Goal: Information Seeking & Learning: Learn about a topic

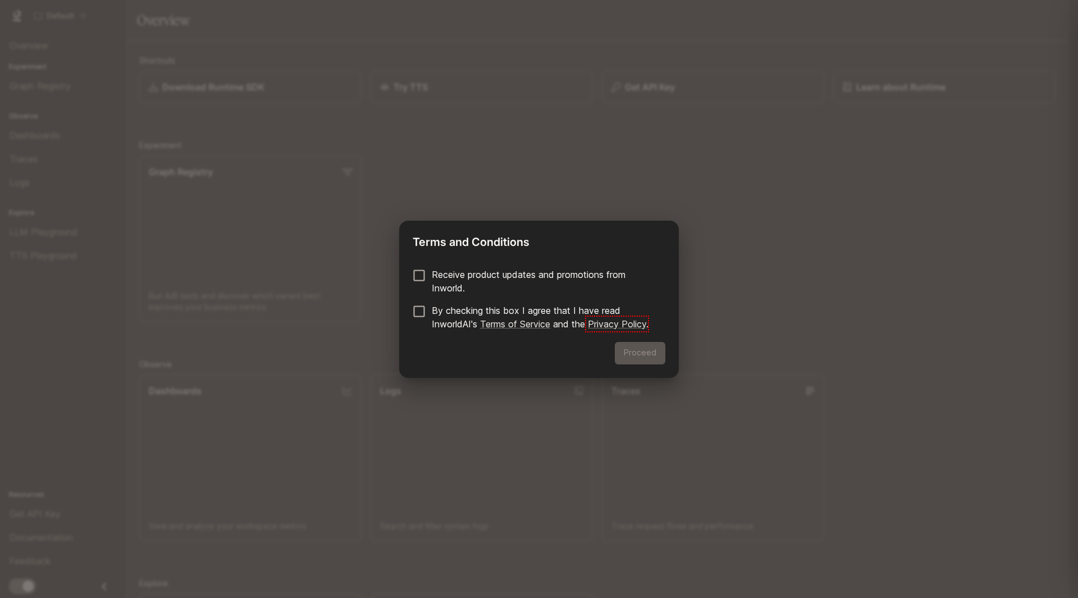
click at [481, 272] on p "Receive product updates and promotions from Inworld." at bounding box center [544, 281] width 225 height 27
click at [463, 311] on p "By checking this box I agree that I have read InworldAI's Terms of Service and …" at bounding box center [544, 317] width 225 height 27
click at [654, 357] on button "Proceed" at bounding box center [640, 353] width 51 height 22
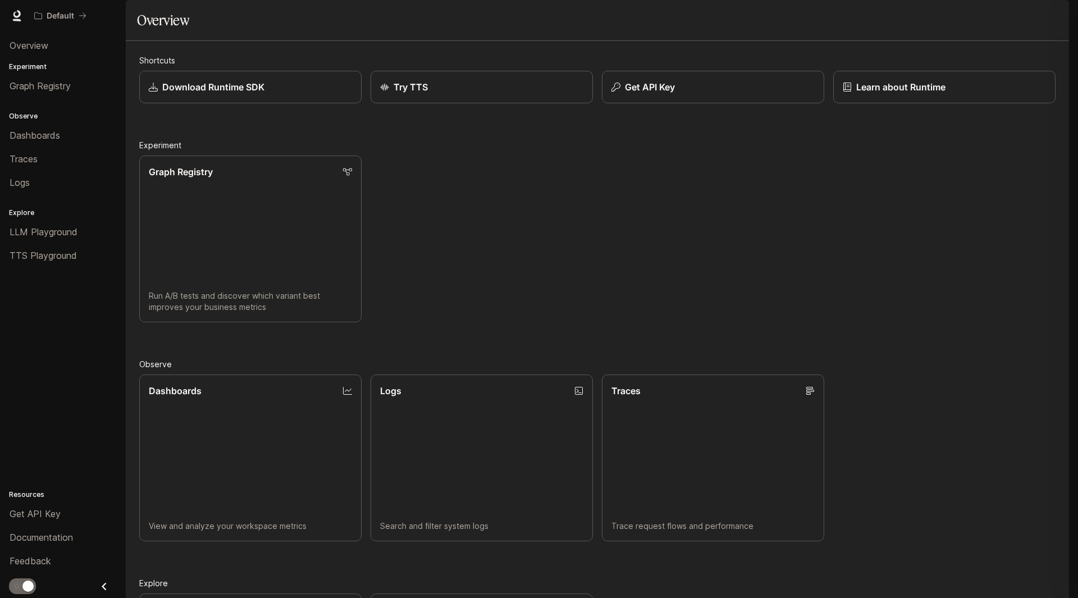
click at [1059, 13] on div "button" at bounding box center [1054, 16] width 16 height 16
click at [938, 75] on link "Billing" at bounding box center [975, 83] width 174 height 20
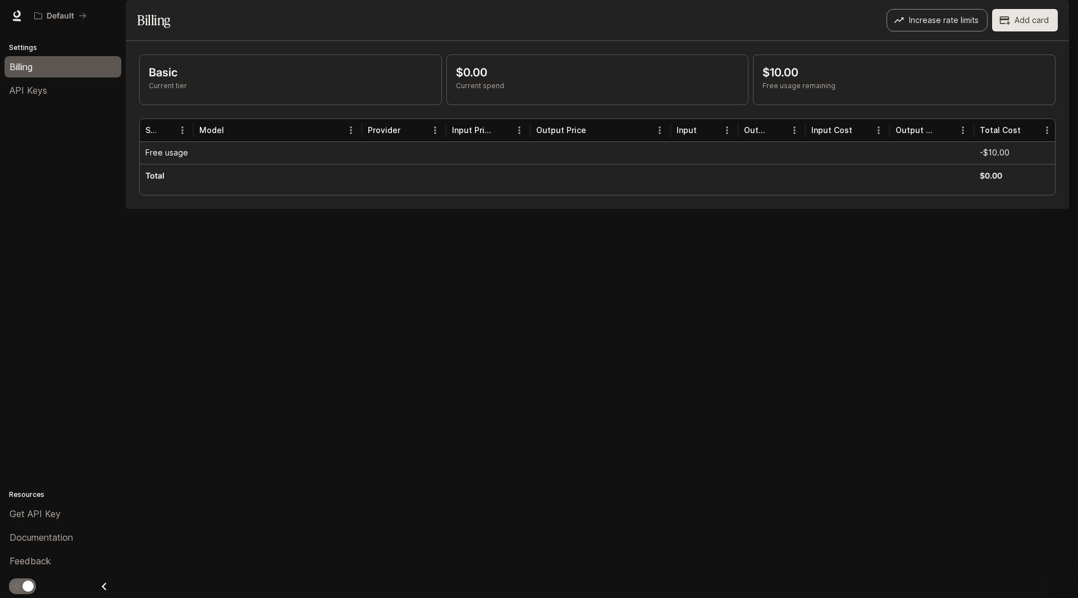
click at [968, 31] on button "Increase rate limits" at bounding box center [937, 20] width 101 height 22
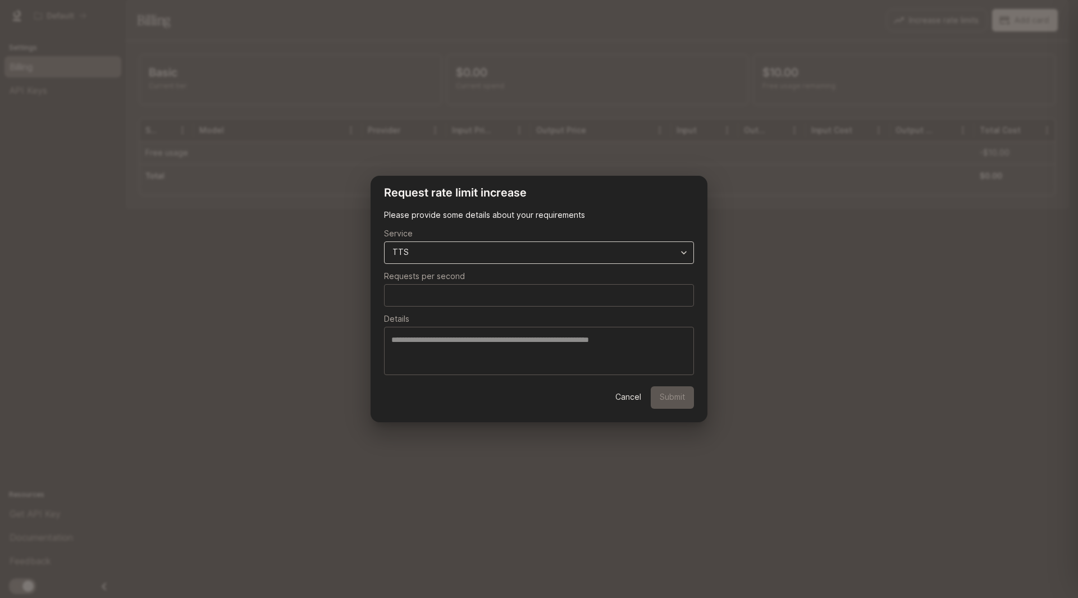
click at [591, 250] on body "**********" at bounding box center [539, 299] width 1078 height 598
click at [616, 227] on div at bounding box center [539, 299] width 1078 height 598
click at [621, 395] on button "Cancel" at bounding box center [628, 397] width 36 height 22
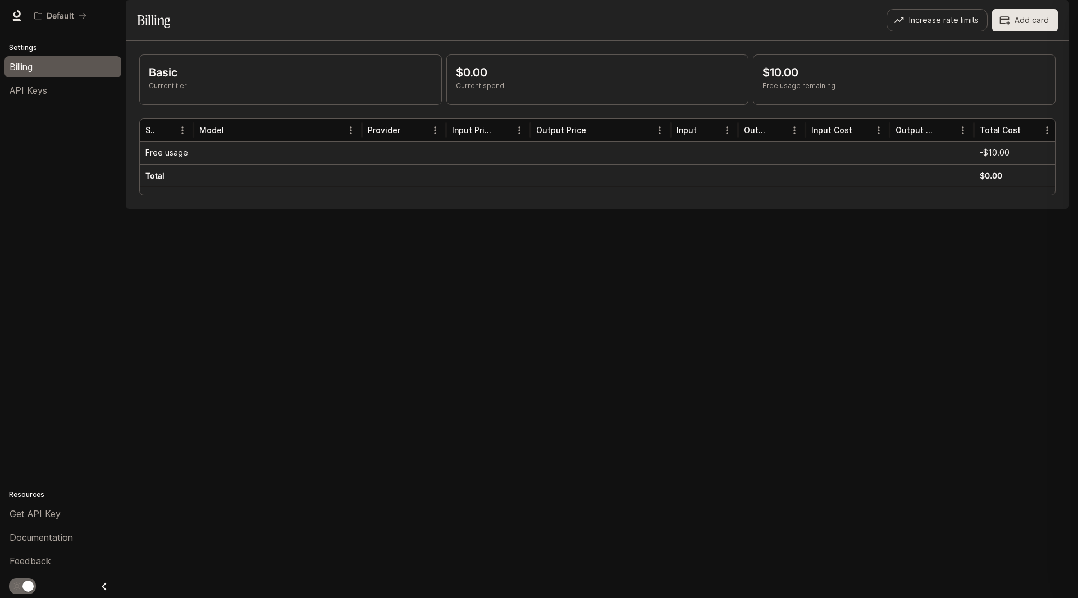
click at [411, 209] on div "Basic Current tier $0.00 Current spend $10.00 Free usage remaining Service Mode…" at bounding box center [598, 125] width 944 height 168
click at [21, 13] on icon at bounding box center [16, 15] width 11 height 11
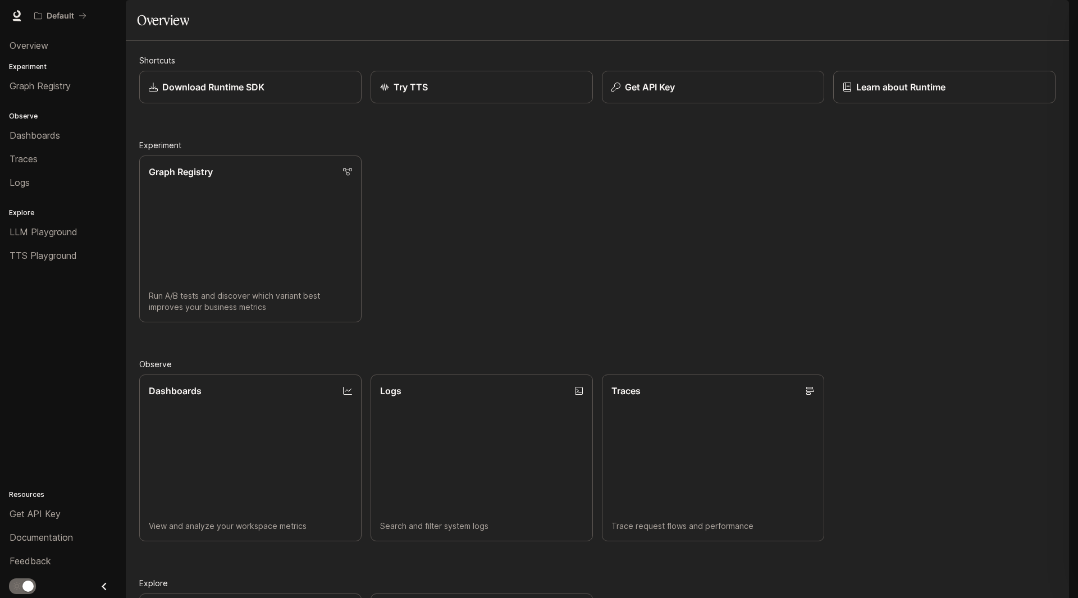
scroll to position [212, 0]
click at [22, 133] on span "Dashboards" at bounding box center [35, 135] width 51 height 13
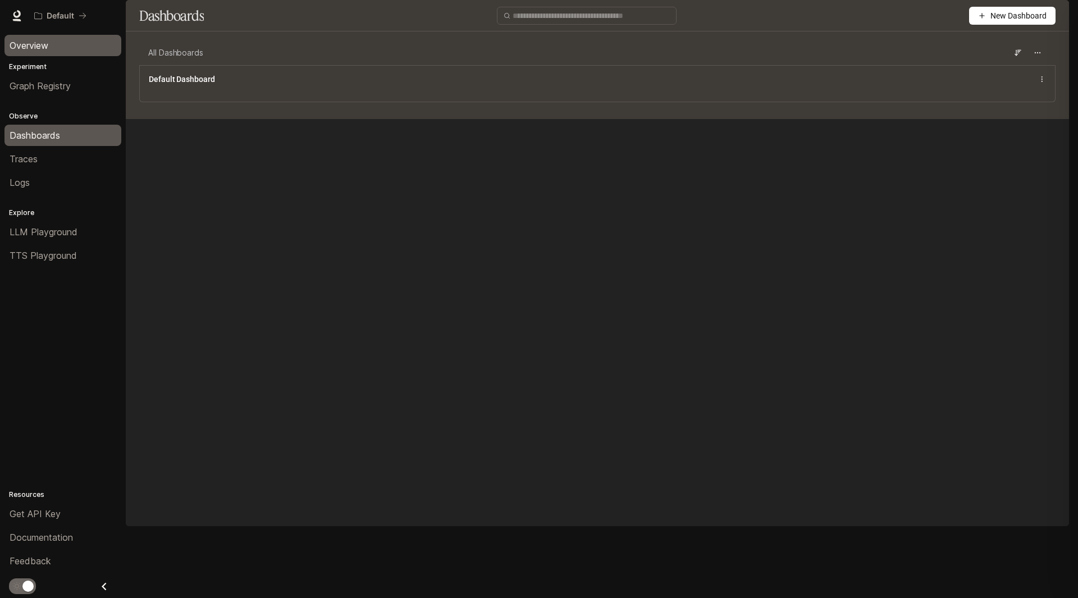
click at [51, 48] on div "Overview" at bounding box center [63, 45] width 107 height 13
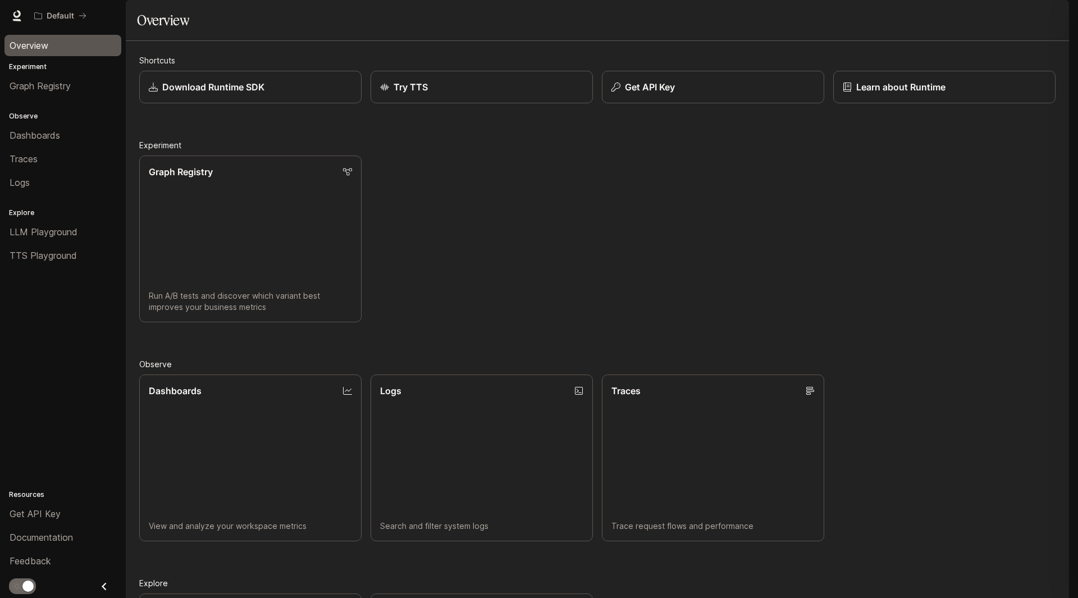
click at [1057, 13] on icon "button" at bounding box center [1053, 15] width 9 height 9
click at [958, 85] on span "Billing" at bounding box center [982, 83] width 145 height 11
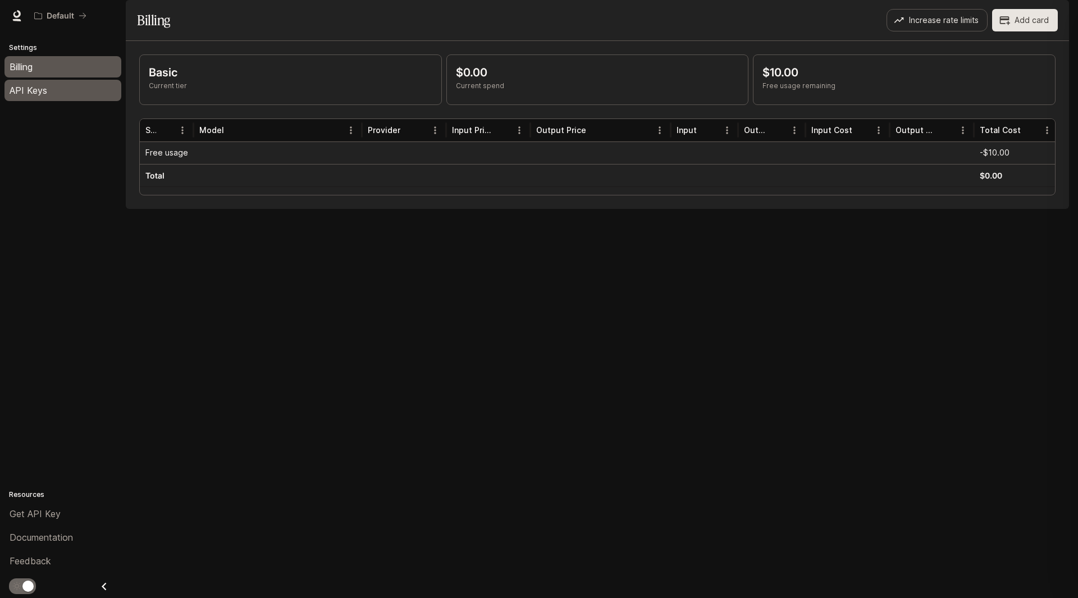
click at [28, 91] on span "API Keys" at bounding box center [29, 90] width 38 height 13
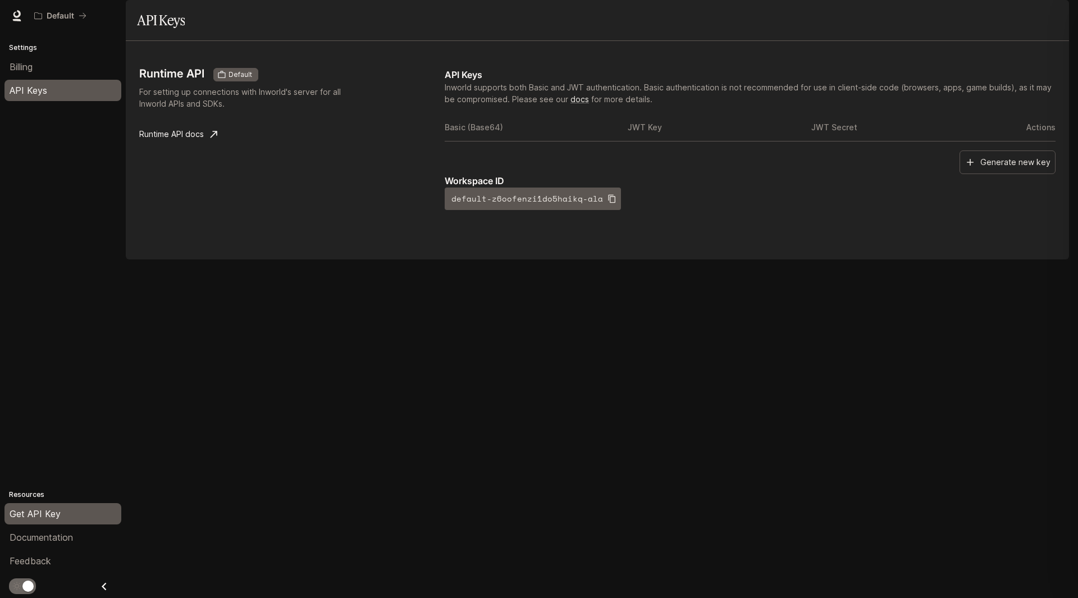
click at [15, 45] on p "Settings" at bounding box center [63, 48] width 126 height 10
click at [39, 69] on div "Billing" at bounding box center [63, 66] width 107 height 13
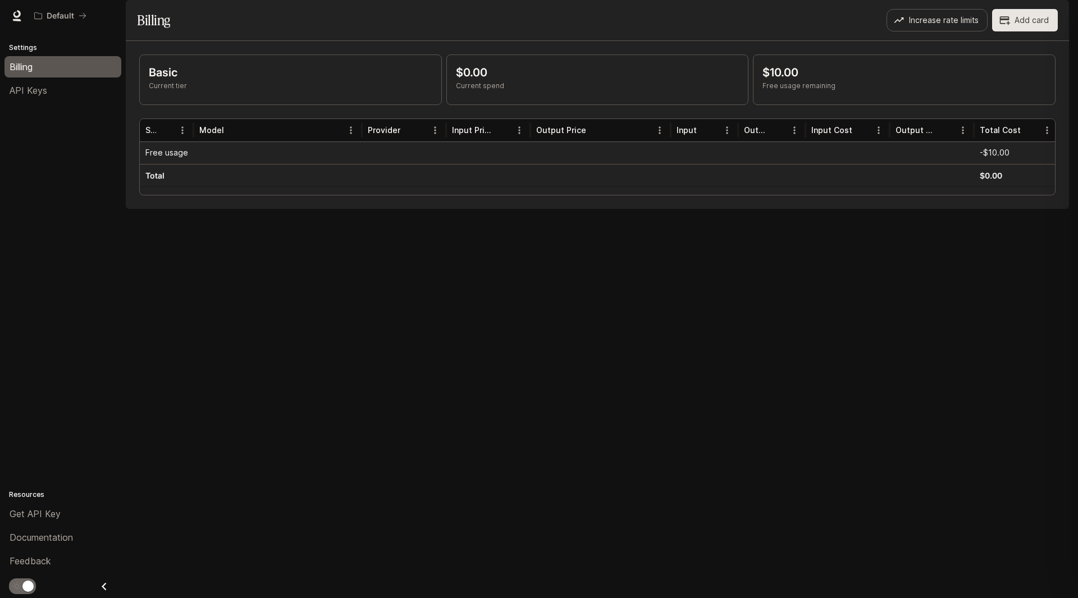
click at [786, 81] on p "$10.00" at bounding box center [905, 72] width 284 height 17
click at [778, 81] on p "$10.00" at bounding box center [905, 72] width 284 height 17
click at [808, 81] on p "$10.00" at bounding box center [905, 72] width 284 height 17
click at [806, 91] on p "Free usage remaining" at bounding box center [905, 86] width 284 height 10
click at [619, 104] on div "$0.00 Current spend" at bounding box center [598, 79] width 302 height 49
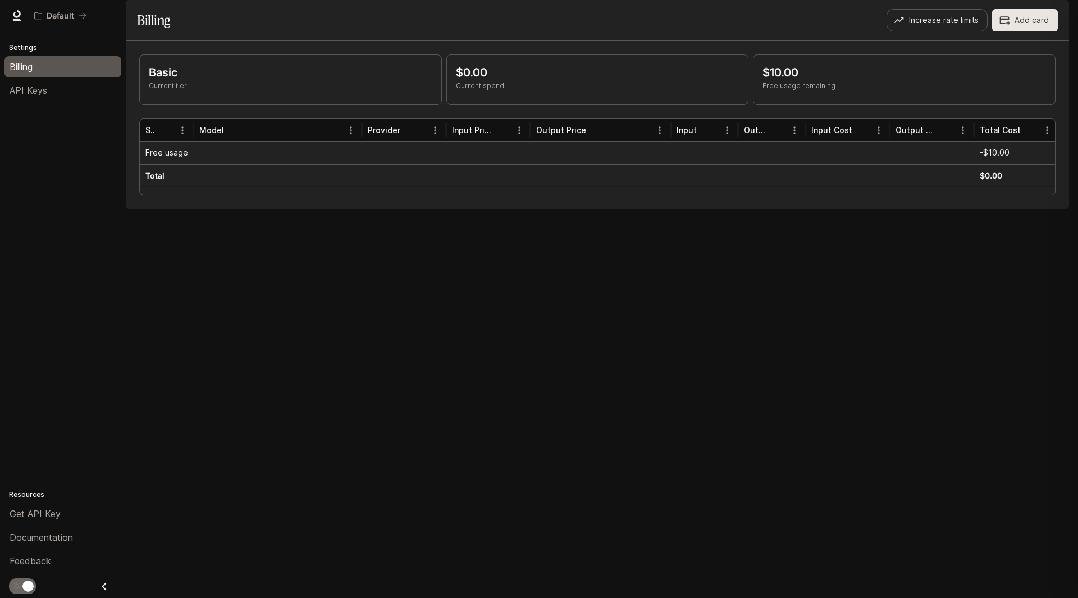
click at [167, 91] on p "Current tier" at bounding box center [291, 86] width 284 height 10
click at [165, 81] on p "Basic" at bounding box center [291, 72] width 284 height 17
click at [464, 81] on p "$0.00" at bounding box center [598, 72] width 284 height 17
click at [497, 81] on p "$0.00" at bounding box center [598, 72] width 284 height 17
click at [800, 94] on div "$10.00 Free usage remaining" at bounding box center [905, 79] width 302 height 49
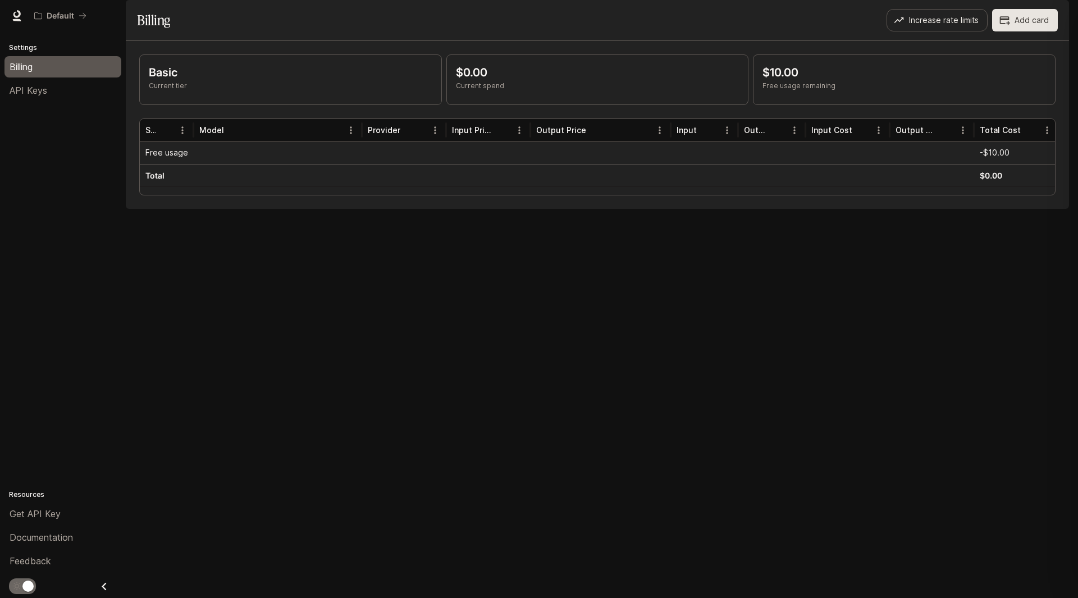
click at [784, 81] on p "$10.00" at bounding box center [905, 72] width 284 height 17
click at [543, 81] on p "$0.00" at bounding box center [598, 72] width 284 height 17
click at [432, 91] on p "Current tier" at bounding box center [291, 86] width 284 height 10
click at [274, 81] on p "Basic" at bounding box center [291, 72] width 284 height 17
click at [921, 31] on button "Increase rate limits" at bounding box center [937, 20] width 101 height 22
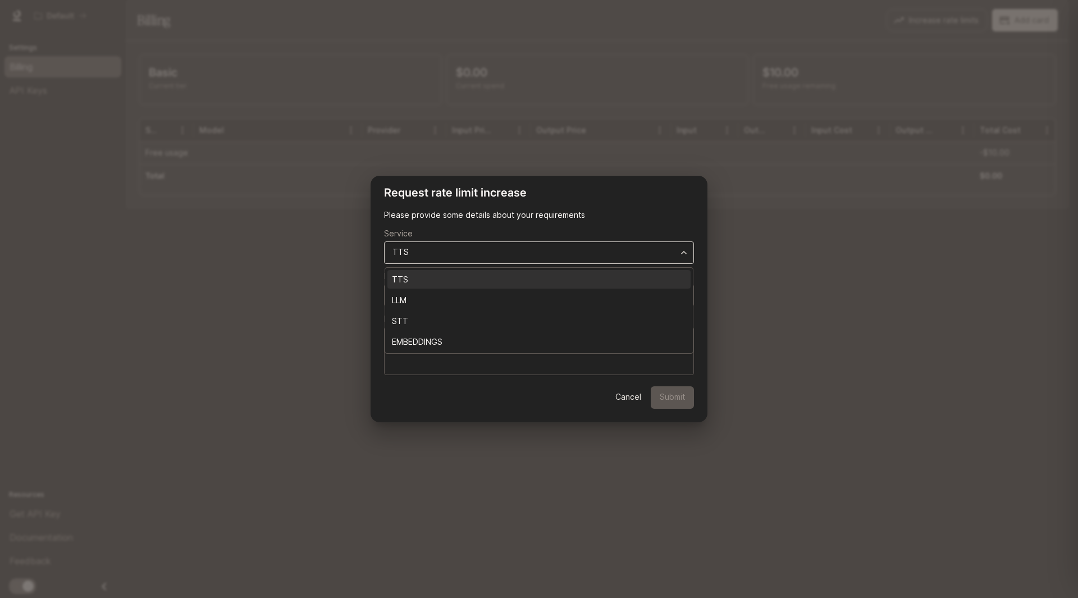
click at [657, 257] on body "**********" at bounding box center [539, 299] width 1078 height 598
click at [657, 257] on div at bounding box center [539, 299] width 1078 height 598
click at [790, 284] on div "**********" at bounding box center [539, 299] width 1078 height 598
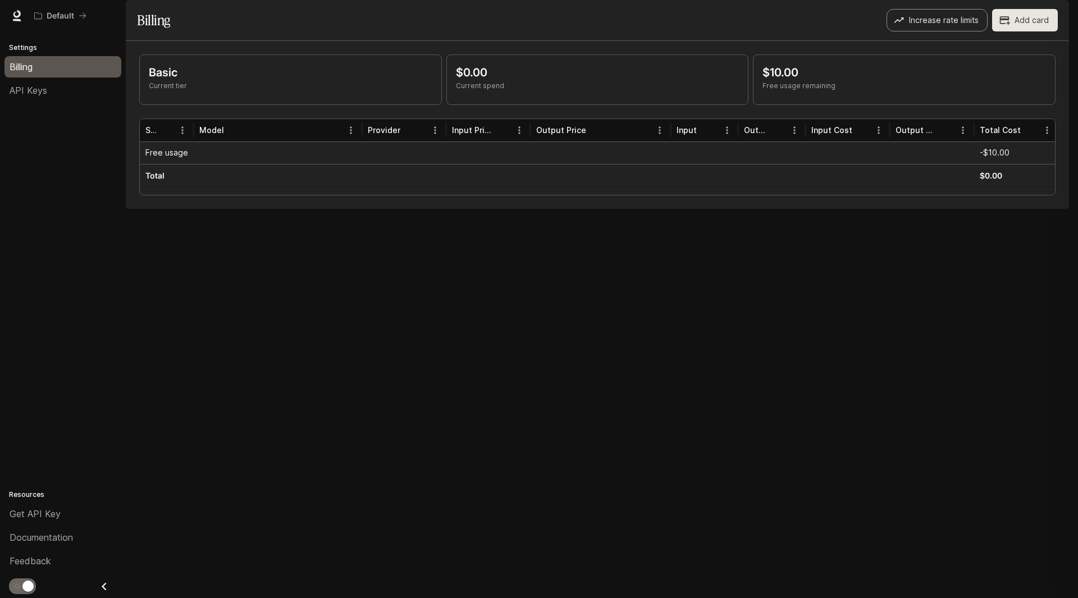
click at [950, 31] on button "Increase rate limits" at bounding box center [937, 20] width 101 height 22
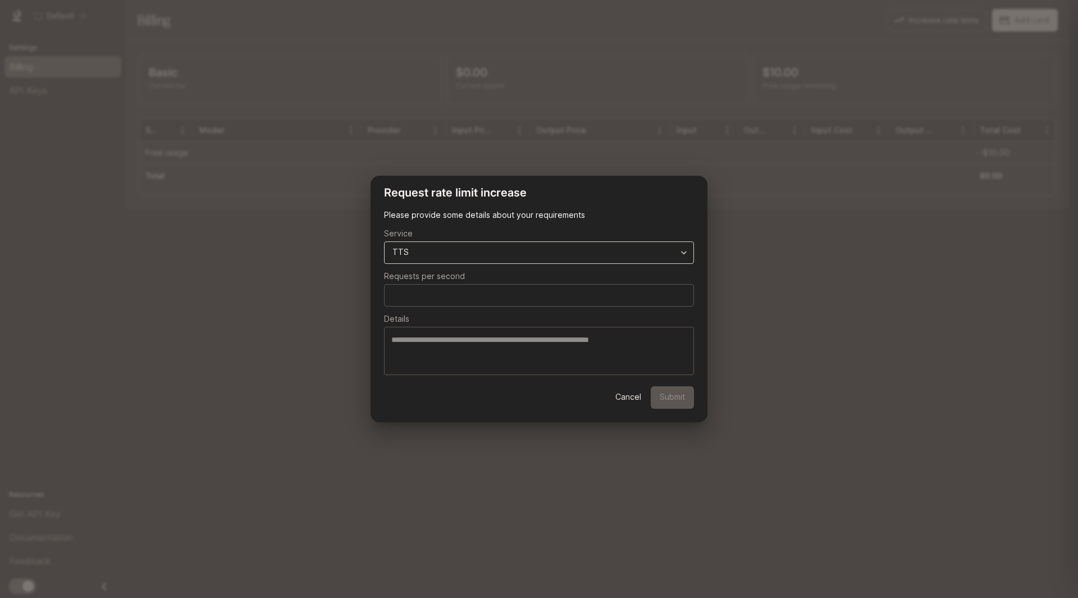
click at [623, 249] on body "**********" at bounding box center [539, 299] width 1078 height 598
click at [921, 375] on div at bounding box center [539, 299] width 1078 height 598
click at [628, 396] on button "Cancel" at bounding box center [628, 397] width 36 height 22
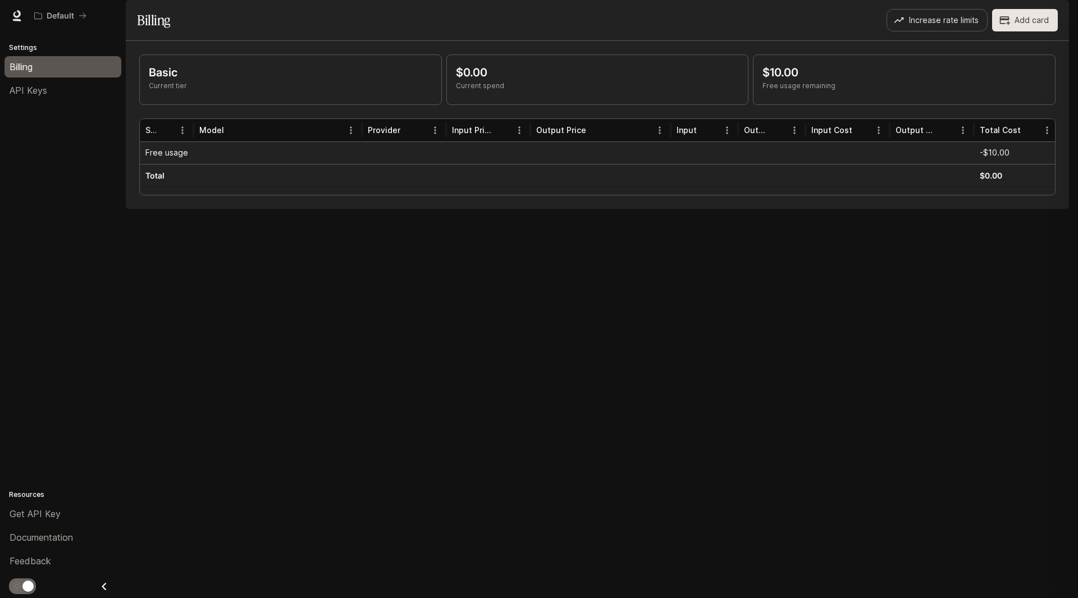
click at [1013, 10] on span "Documentation" at bounding box center [1002, 16] width 57 height 14
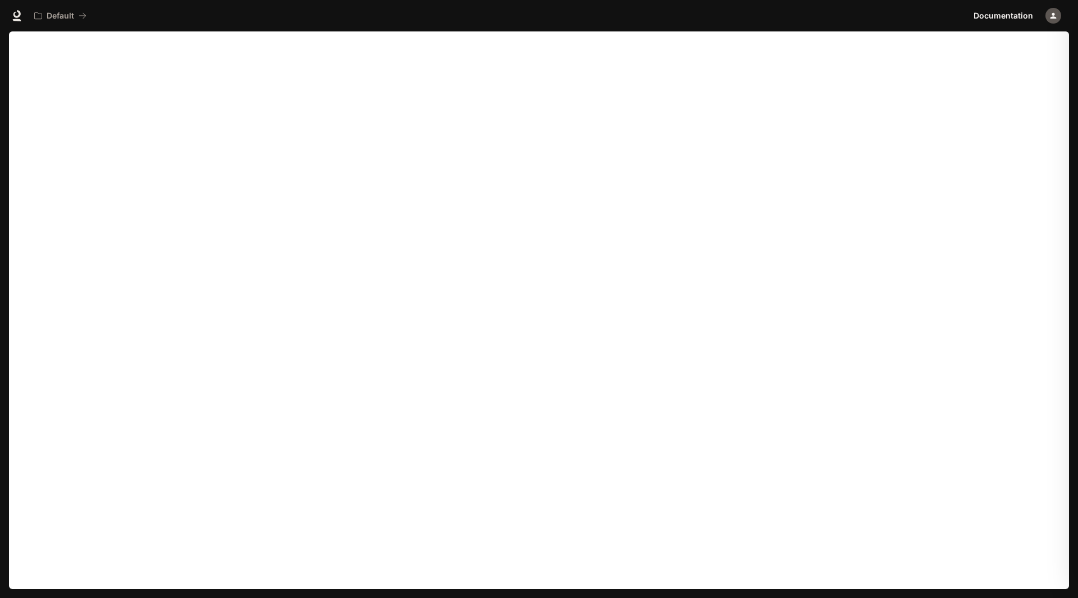
scroll to position [2, 0]
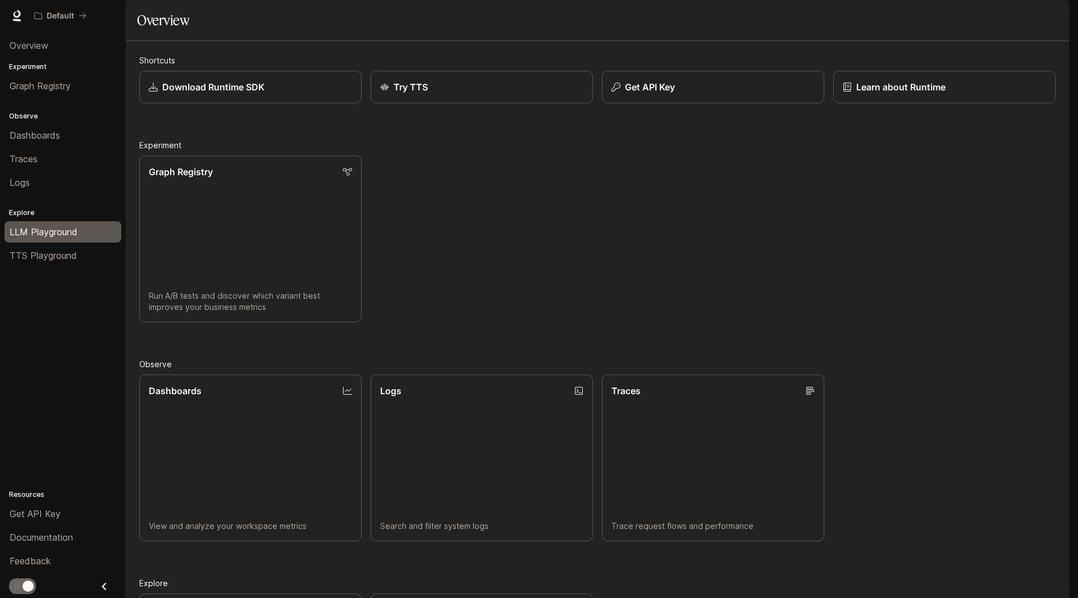
click at [36, 230] on span "LLM Playground" at bounding box center [44, 231] width 68 height 13
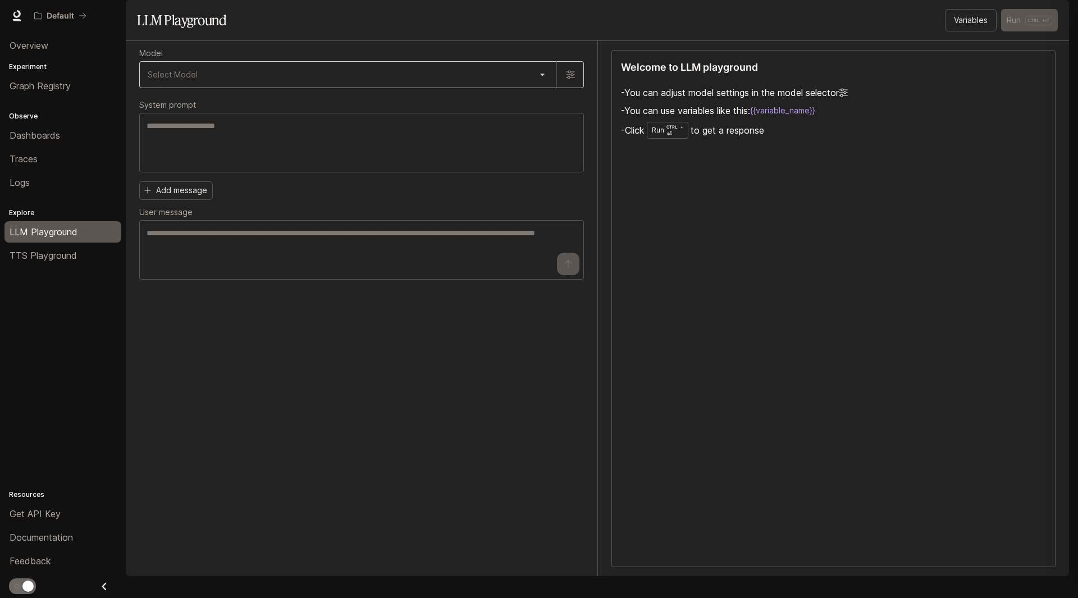
click at [289, 102] on body "Skip to main content Default Documentation Documentation Portal Overview Experi…" at bounding box center [539, 299] width 1078 height 598
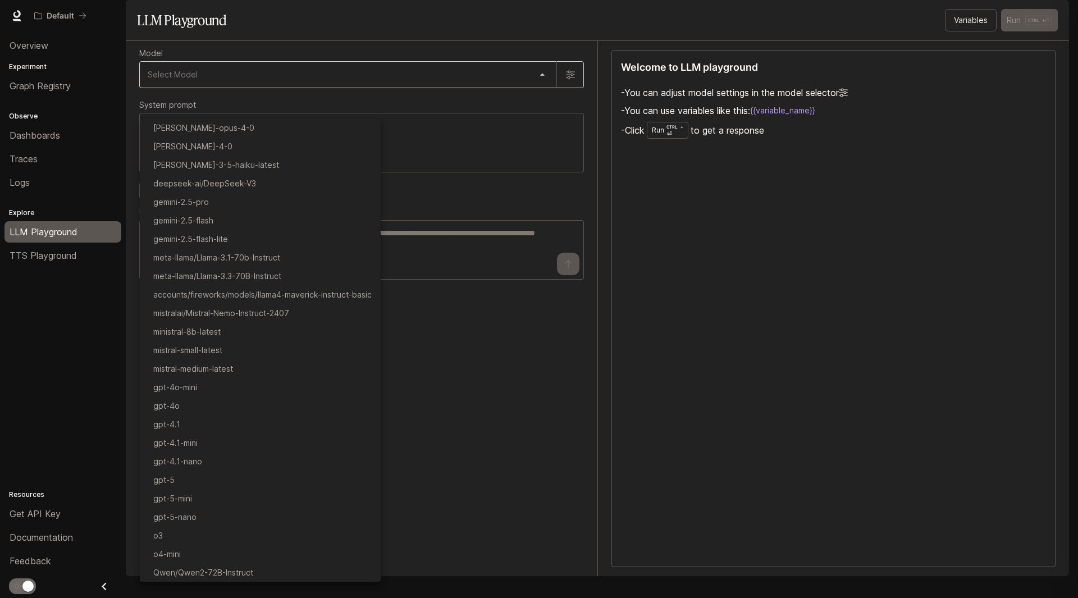
click at [289, 102] on div at bounding box center [539, 299] width 1078 height 598
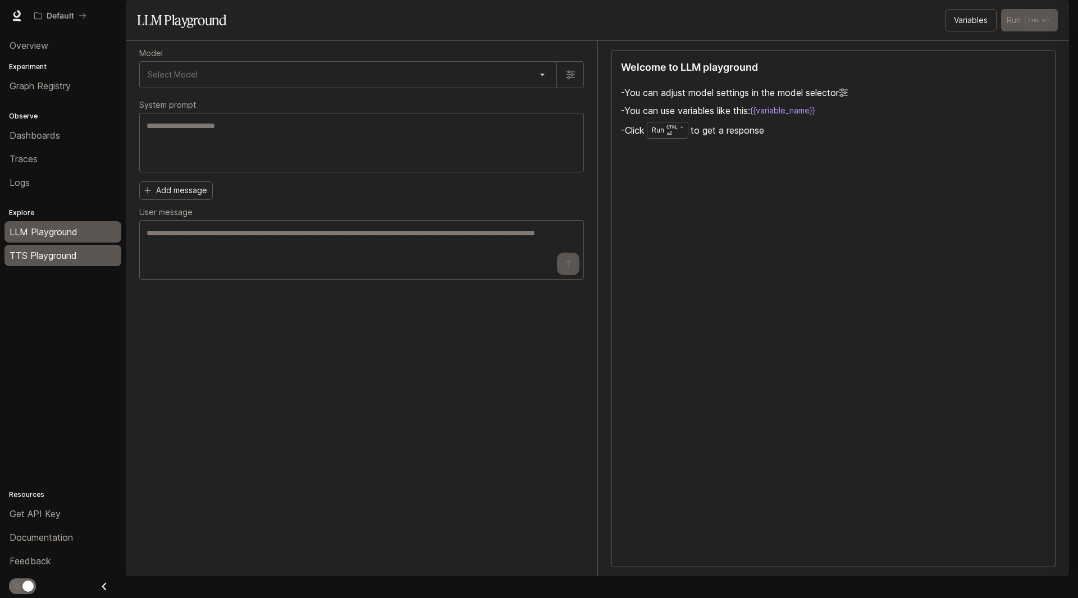
click at [61, 250] on span "TTS Playground" at bounding box center [43, 255] width 67 height 13
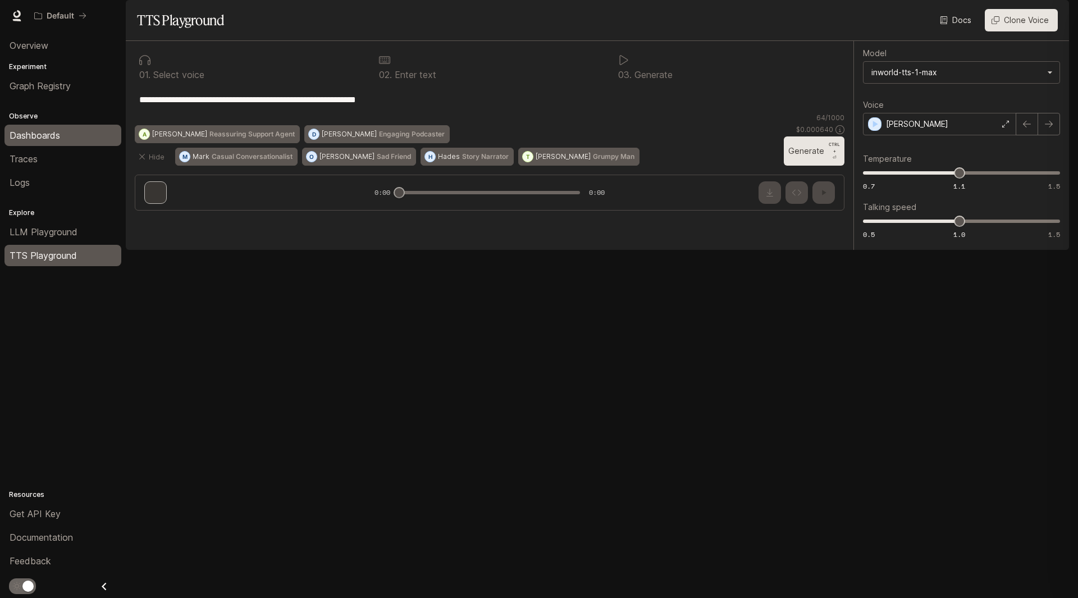
click at [52, 134] on span "Dashboards" at bounding box center [35, 135] width 51 height 13
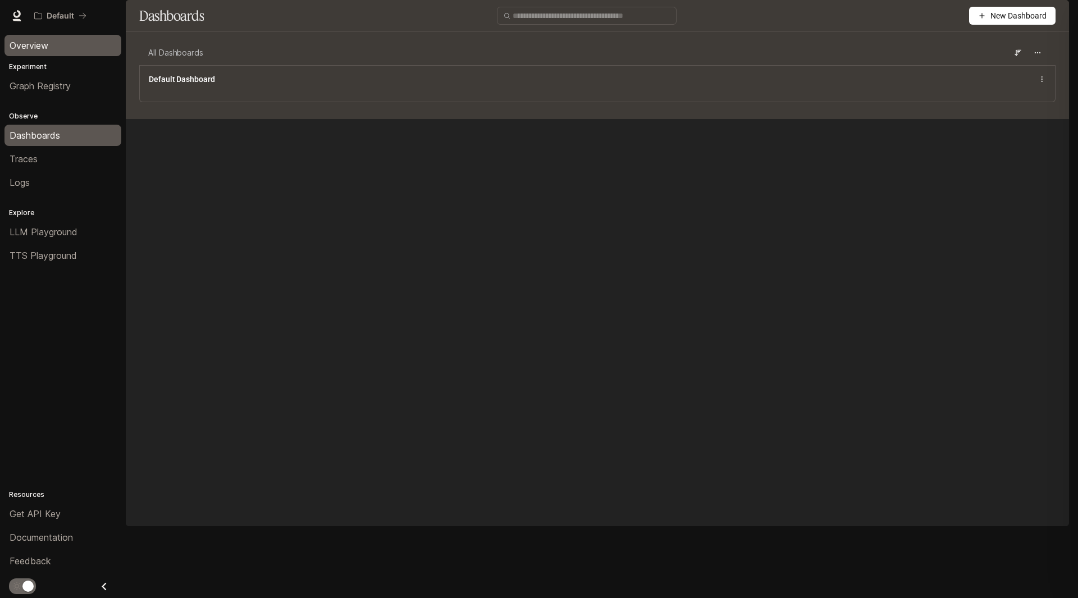
click at [44, 45] on span "Overview" at bounding box center [29, 45] width 39 height 13
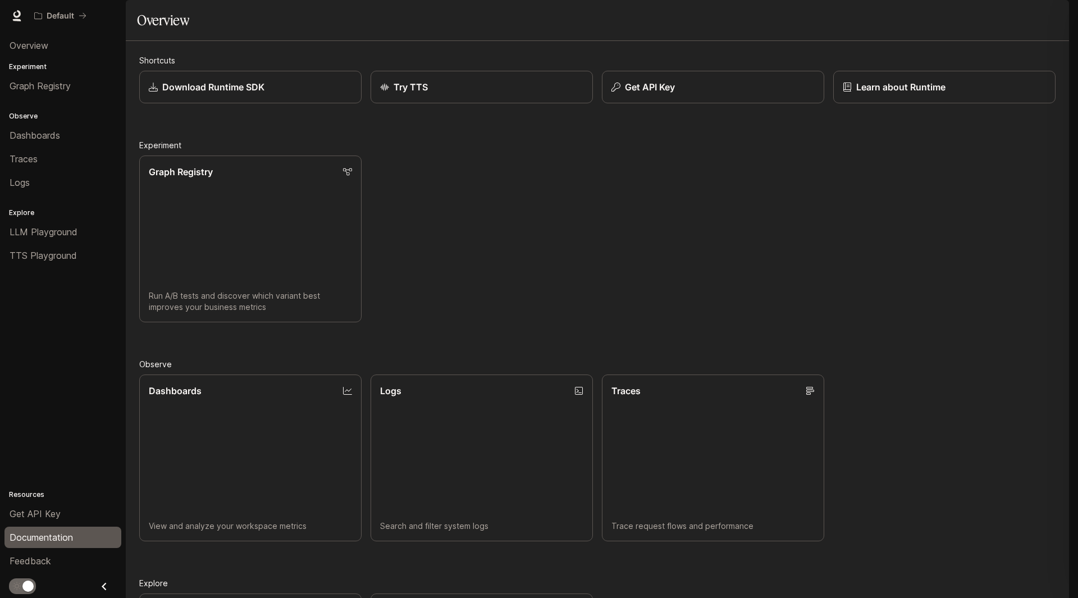
click at [67, 540] on span "Documentation" at bounding box center [41, 537] width 63 height 13
